Goal: Transaction & Acquisition: Purchase product/service

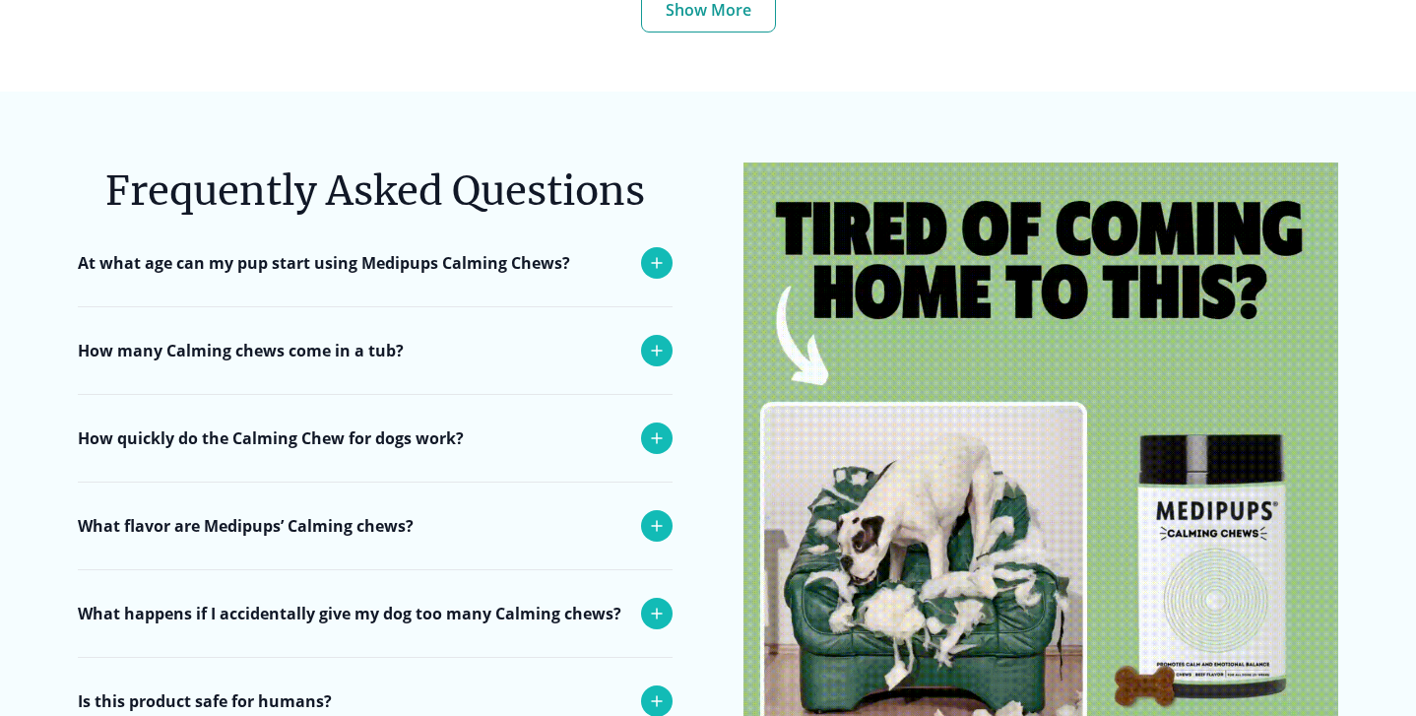
scroll to position [7497, 0]
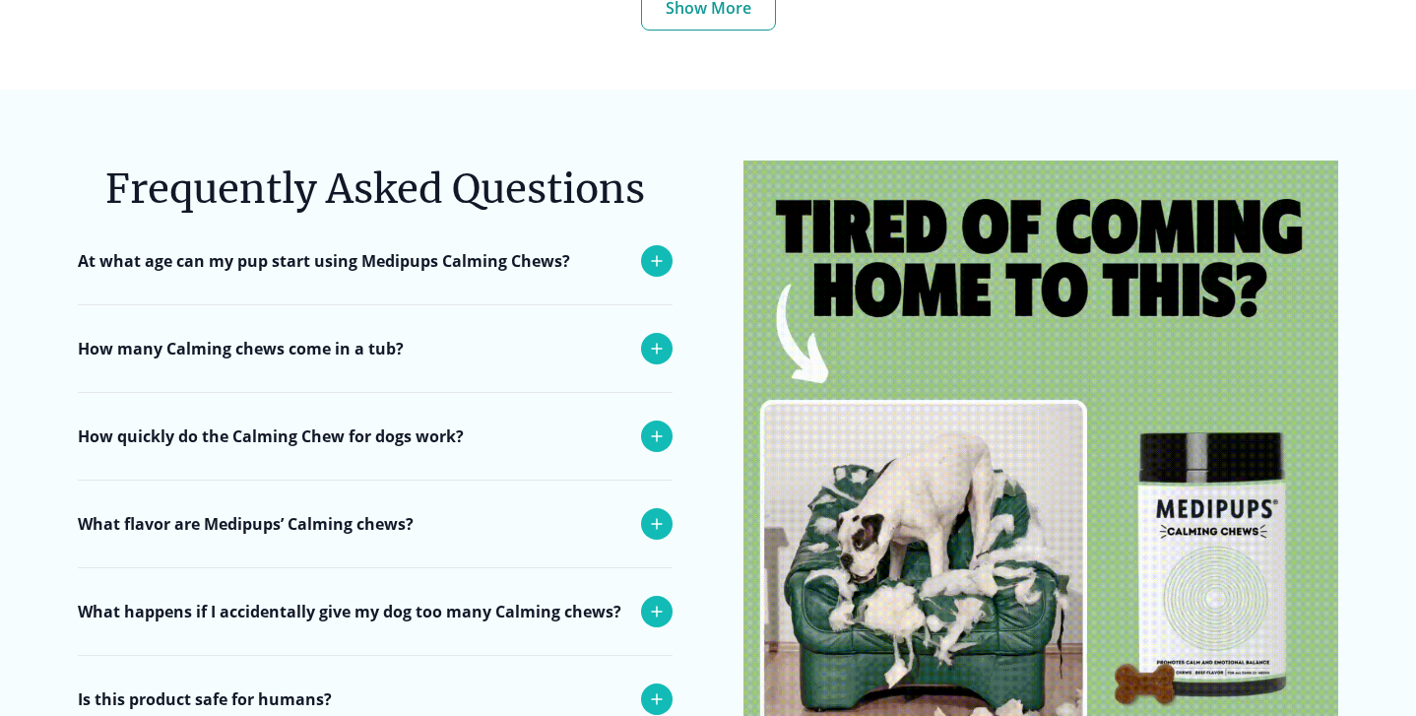
click at [655, 337] on icon at bounding box center [657, 349] width 24 height 24
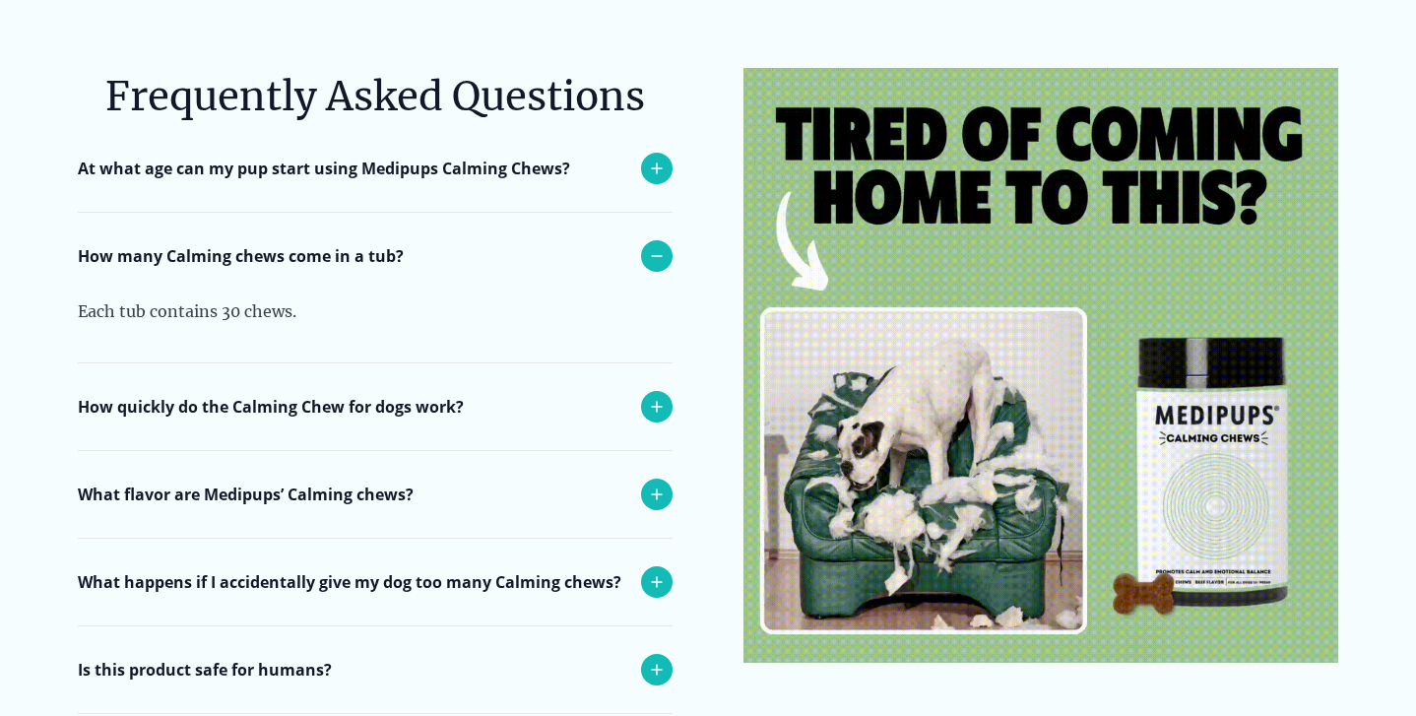
scroll to position [7591, 0]
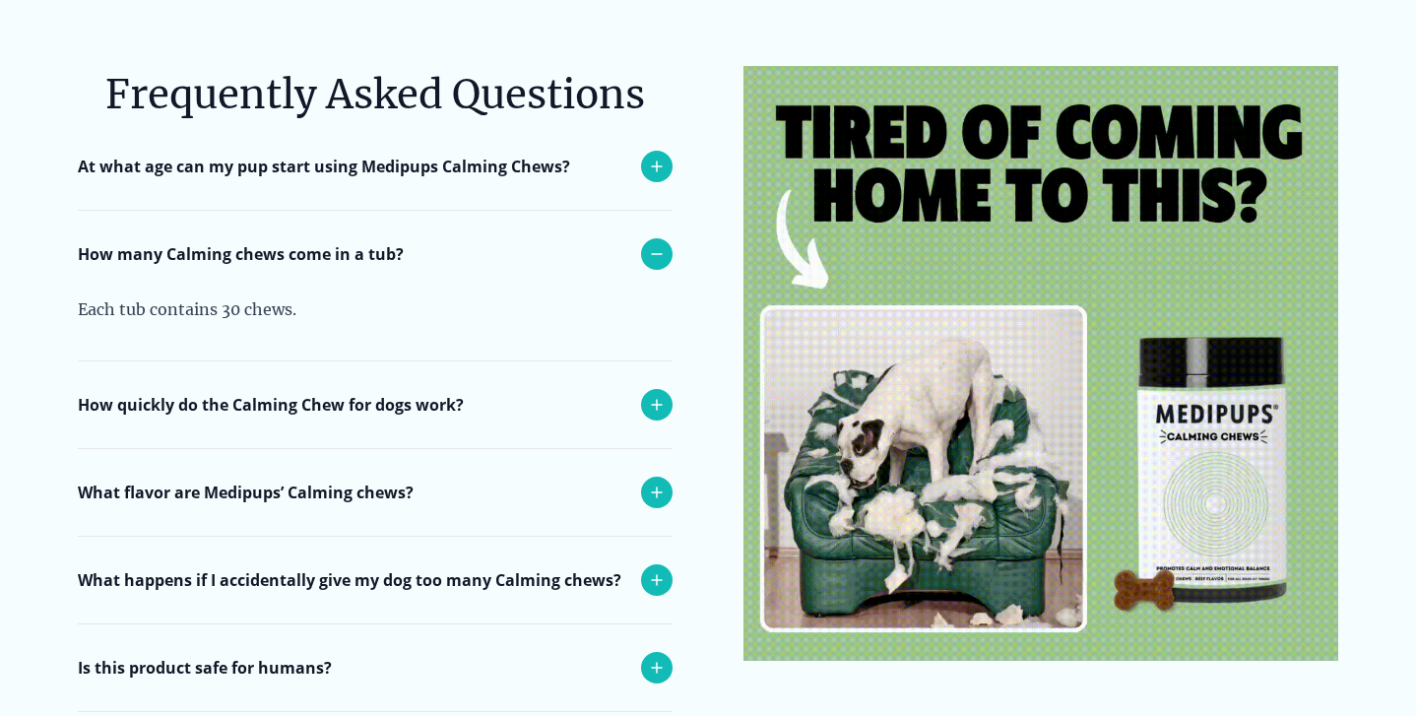
click at [655, 393] on icon at bounding box center [657, 405] width 24 height 24
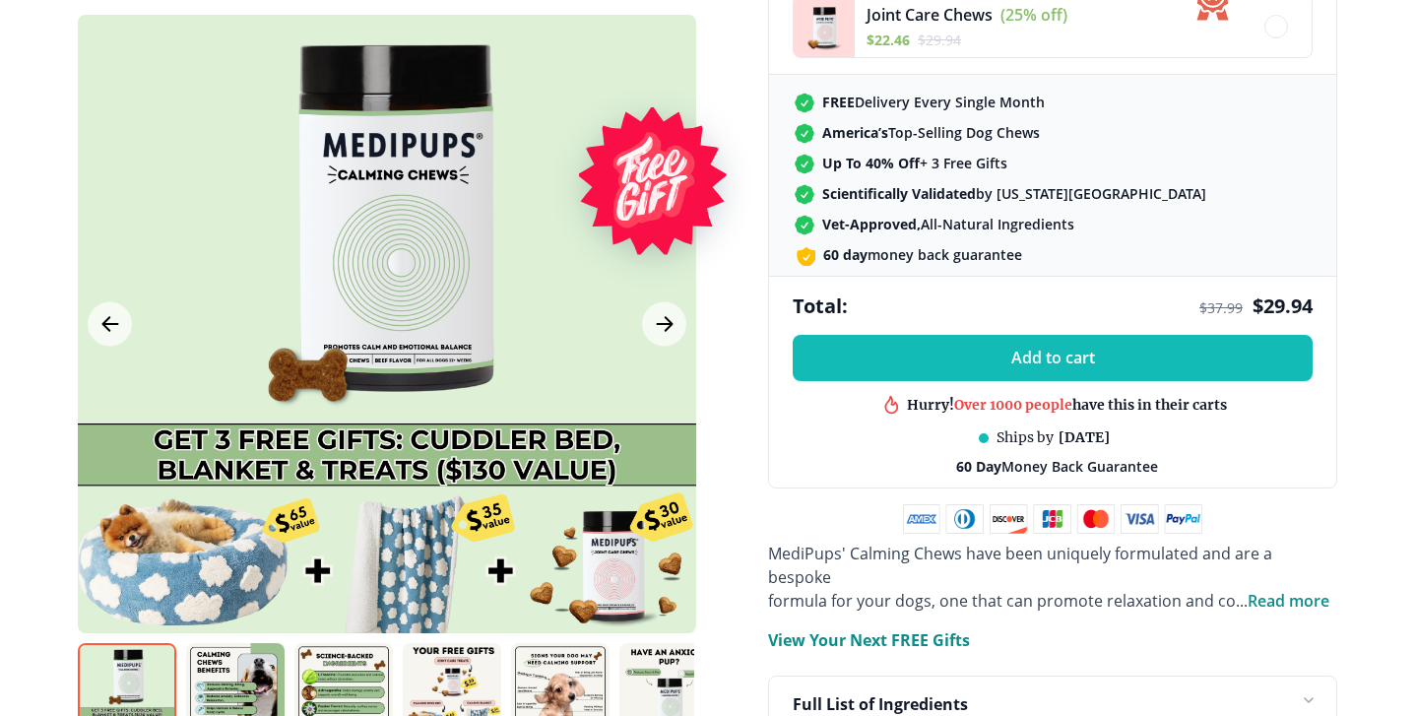
scroll to position [800, 0]
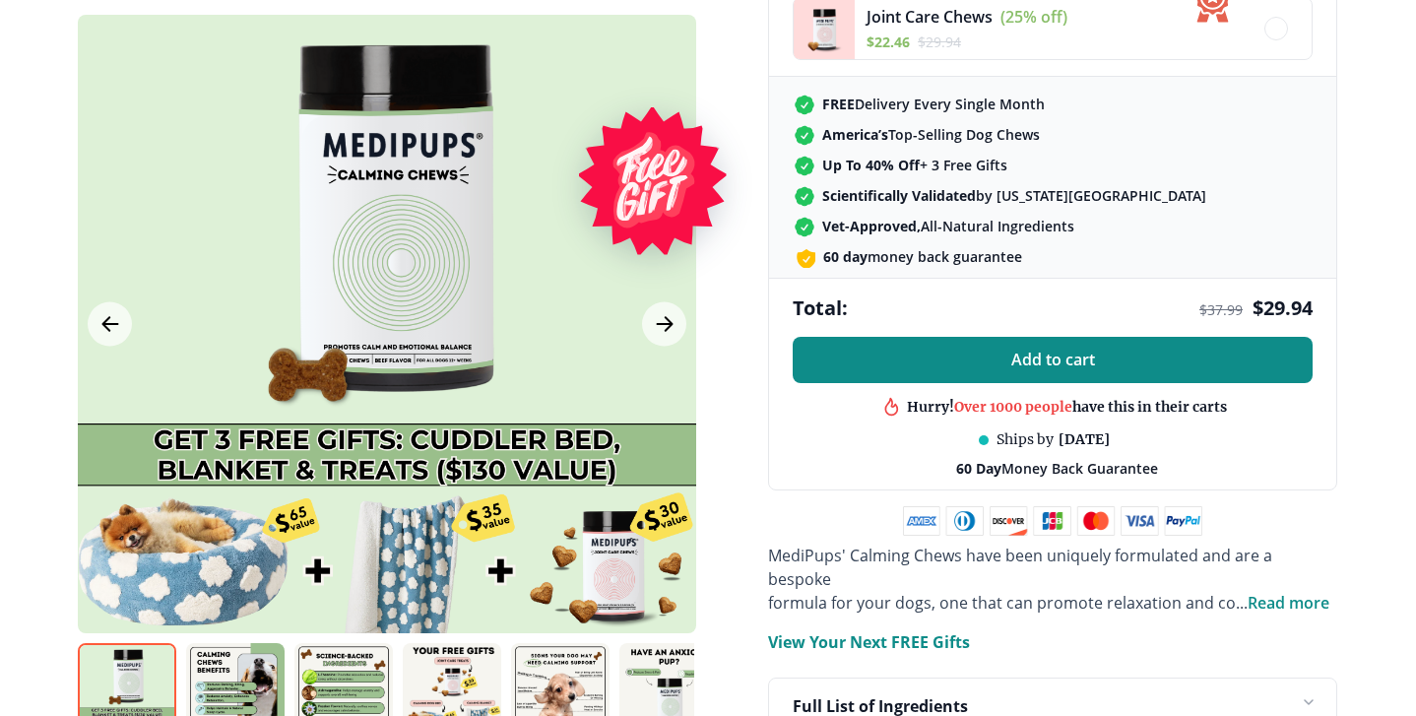
click at [1025, 360] on span "Add to cart" at bounding box center [1053, 359] width 84 height 19
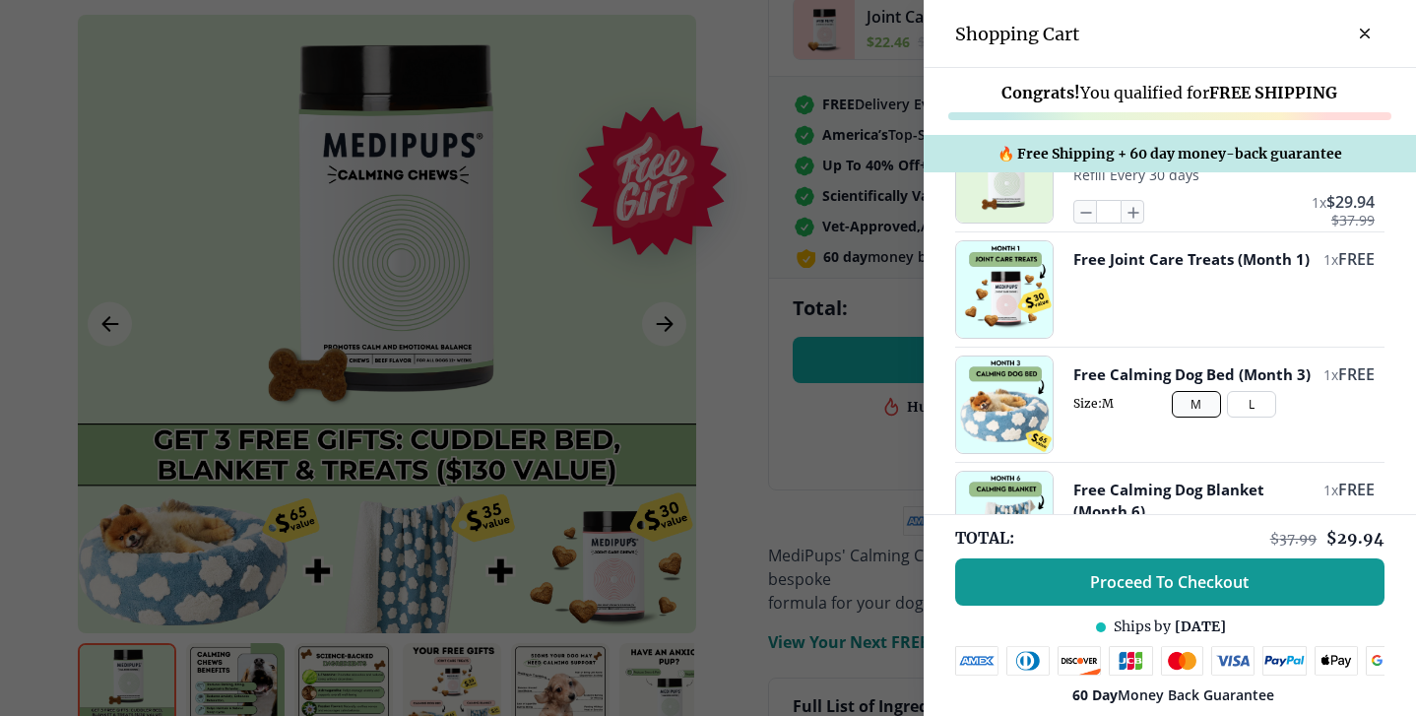
scroll to position [70, 0]
click at [1246, 418] on button "L" at bounding box center [1251, 405] width 49 height 27
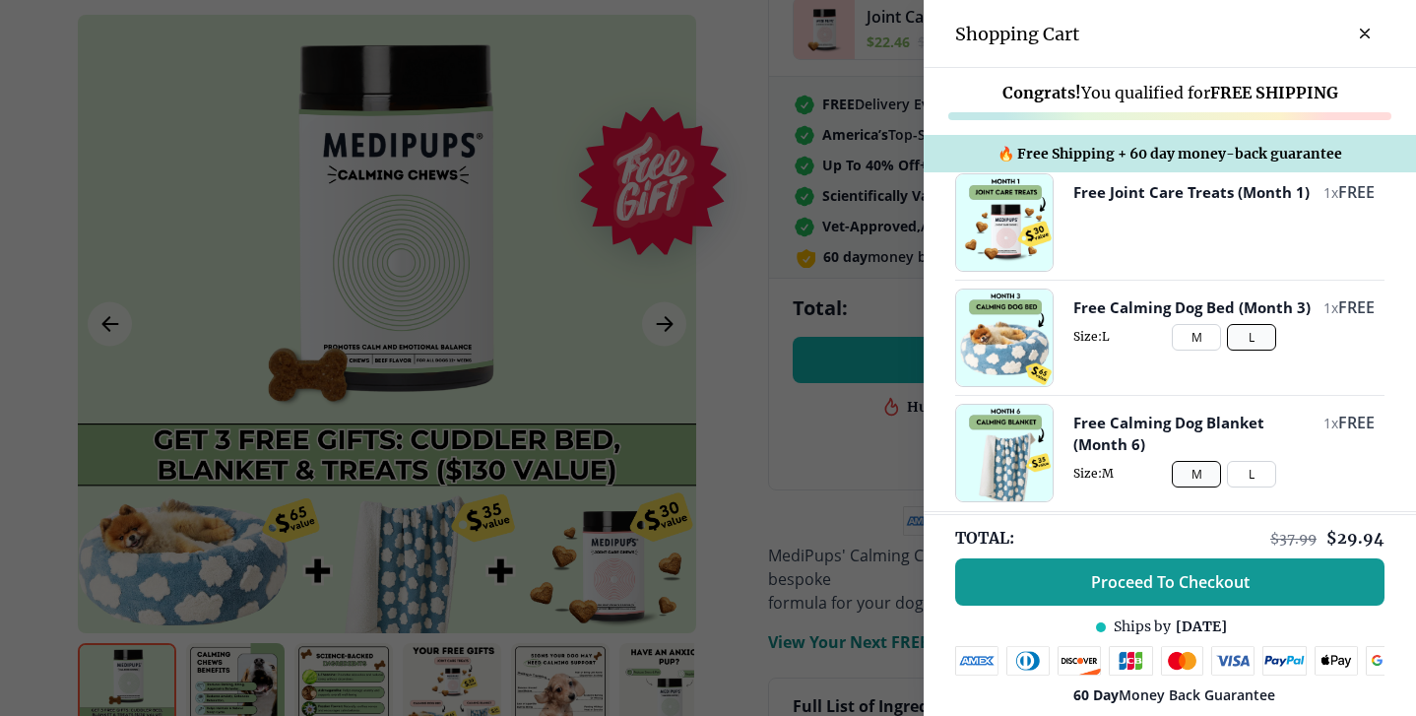
scroll to position [142, 0]
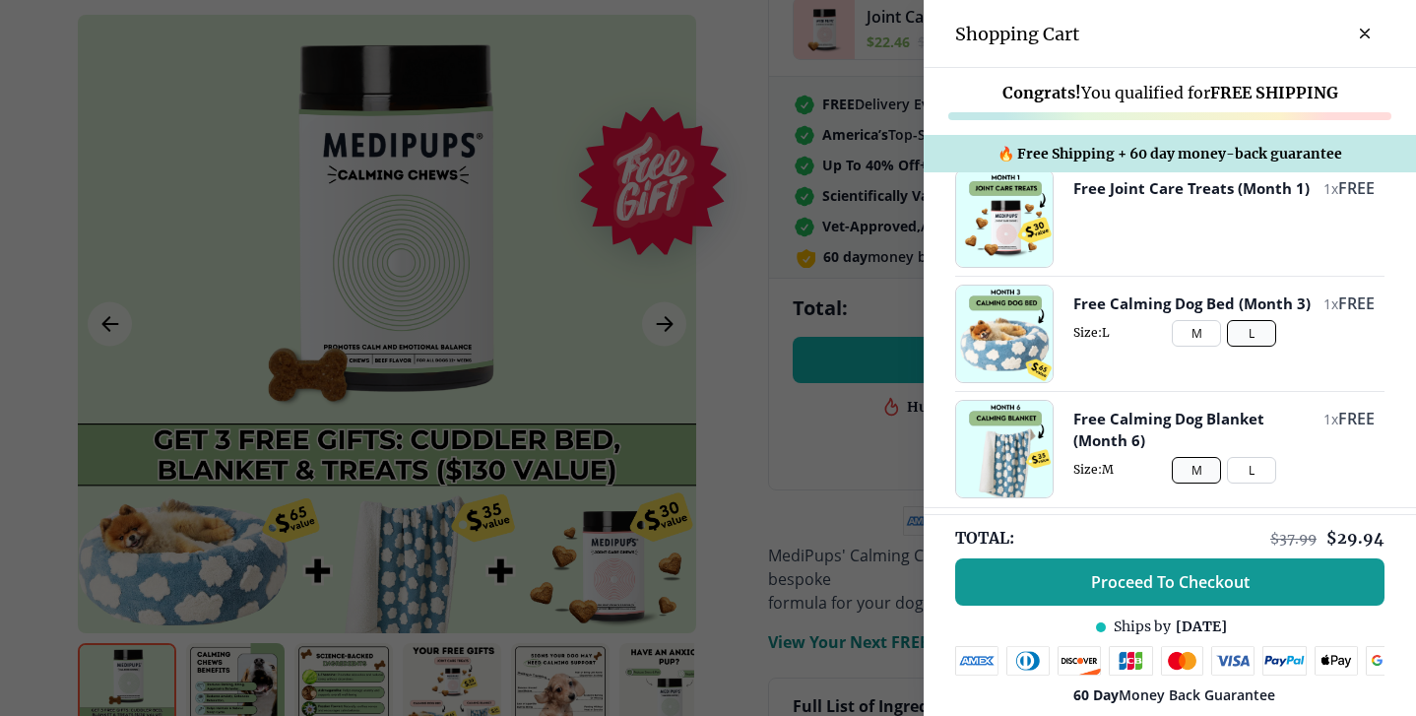
click at [1261, 474] on button "L" at bounding box center [1251, 470] width 49 height 27
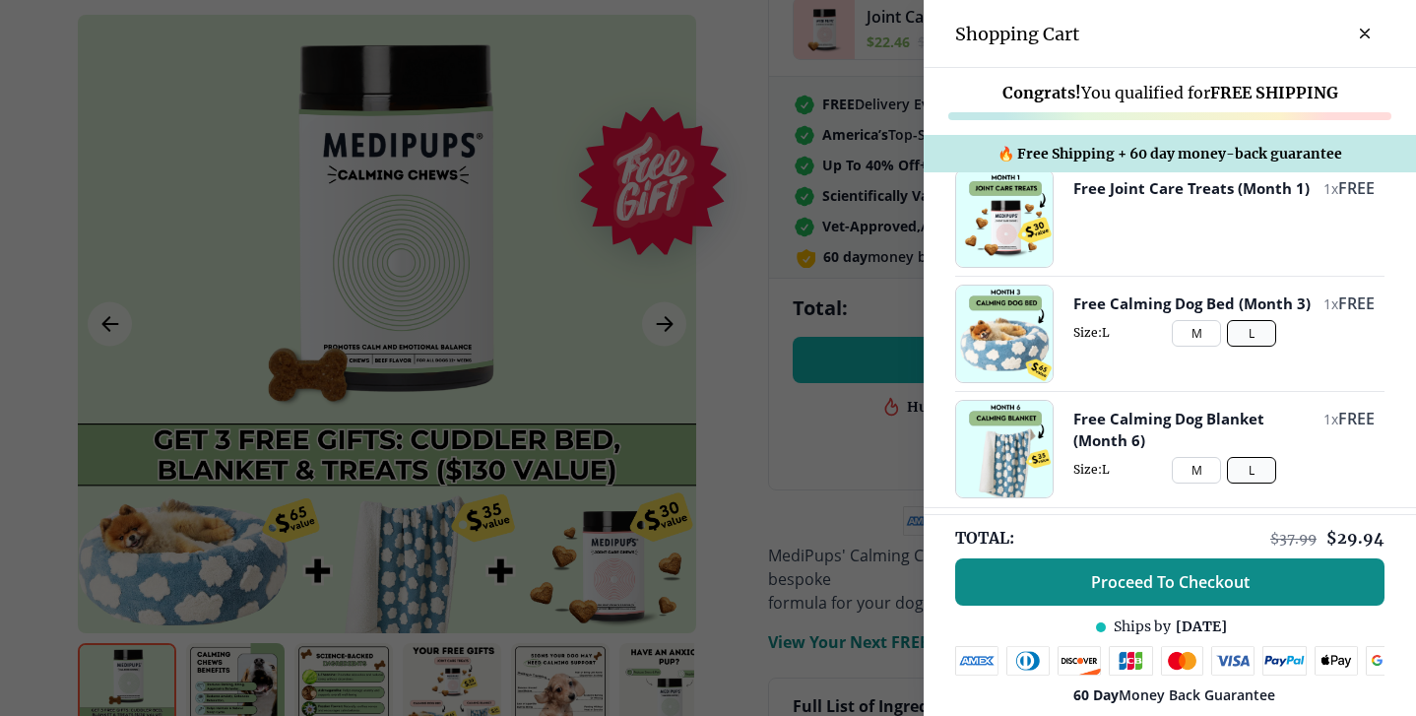
click at [1171, 580] on span "Proceed To Checkout" at bounding box center [1170, 582] width 159 height 20
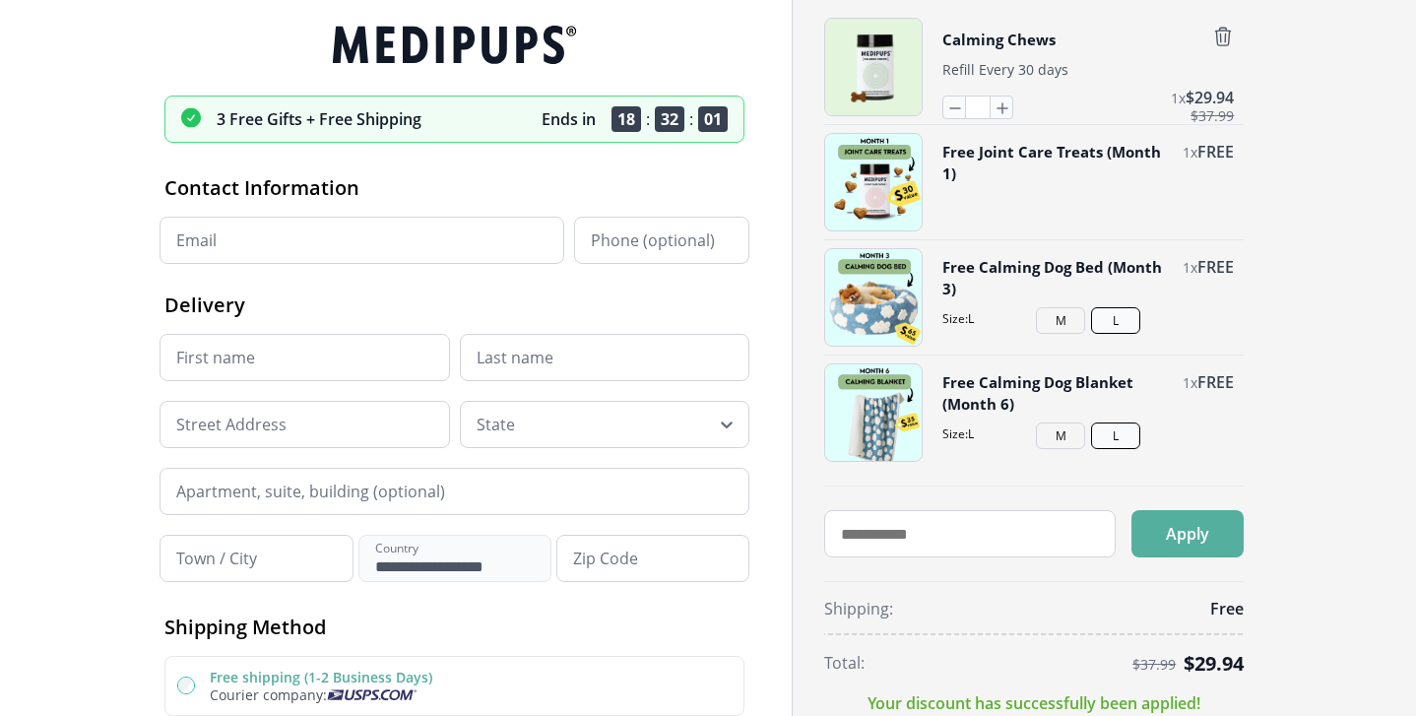
scroll to position [6, 0]
type input "**********"
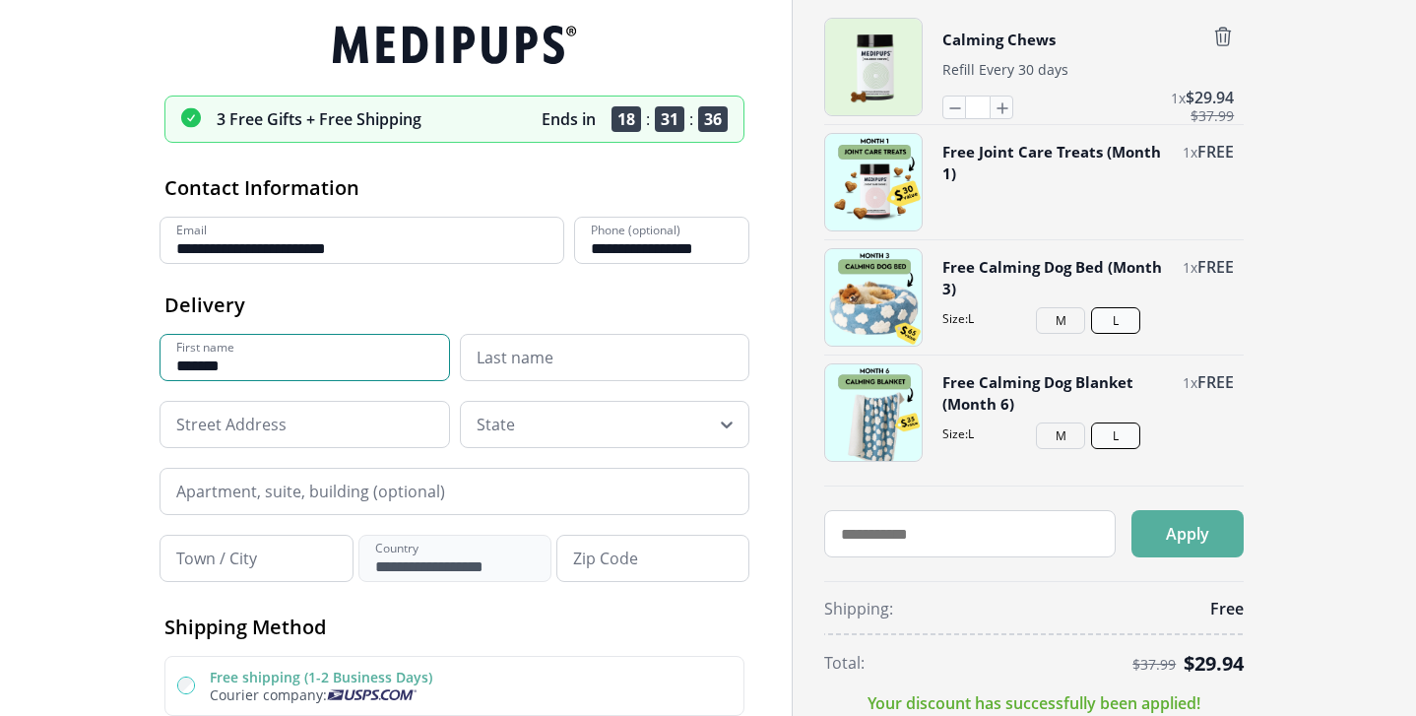
type input "*******"
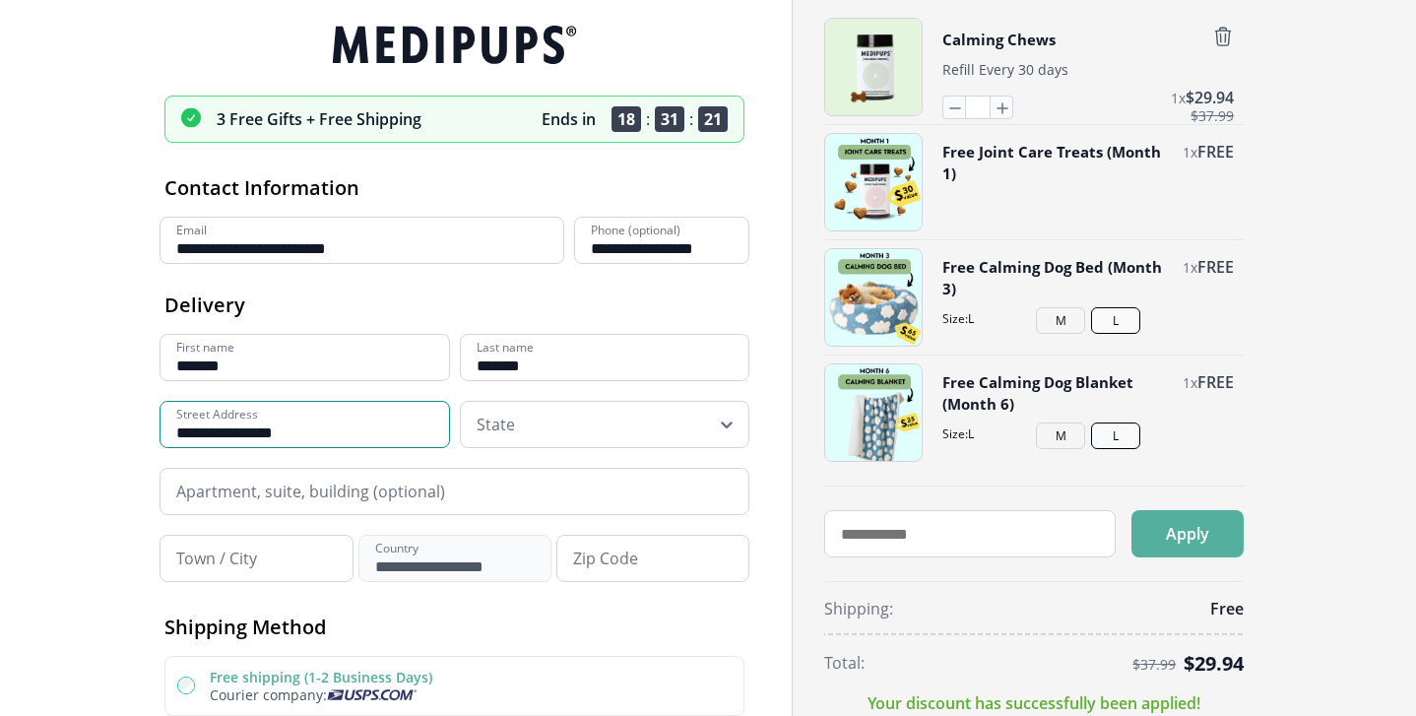
type input "**********"
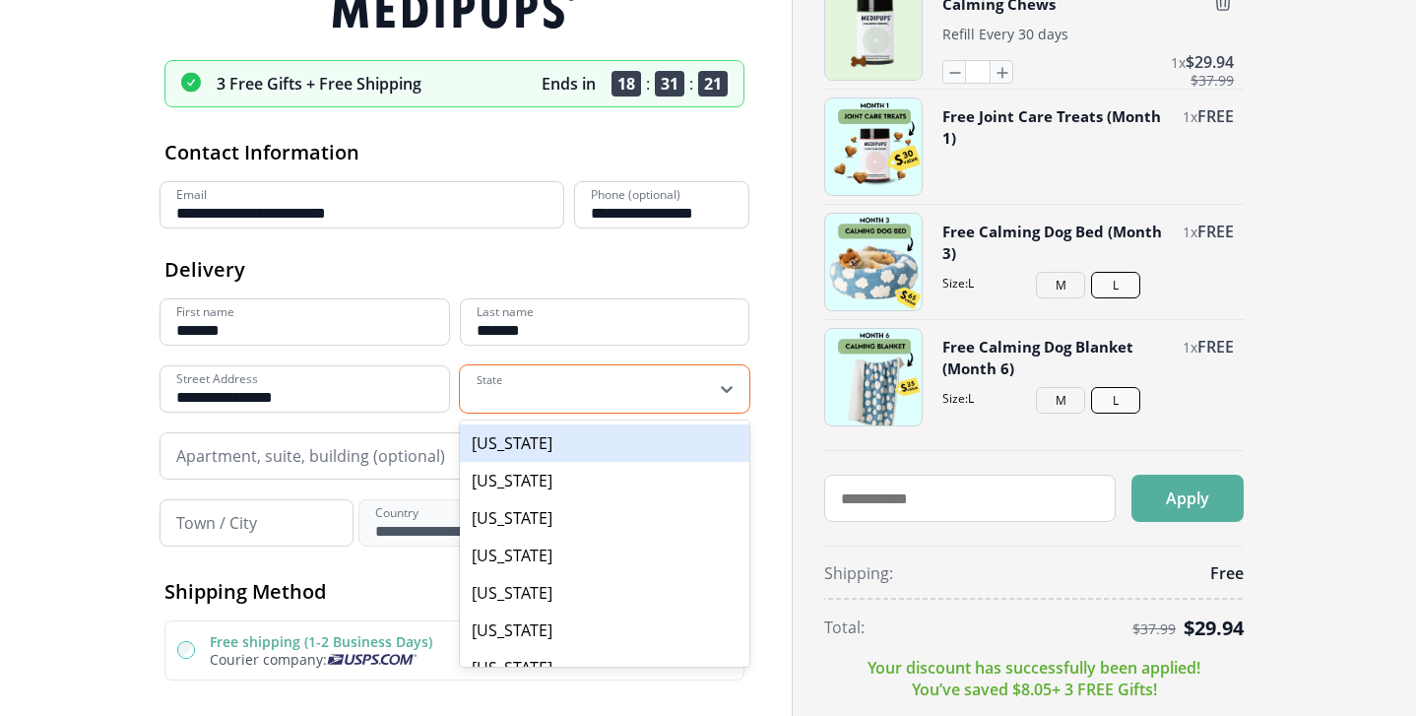
click at [724, 413] on div "Alabama, 1 of 55. 55 results available. Use Up and Down to choose options, pres…" at bounding box center [605, 388] width 290 height 47
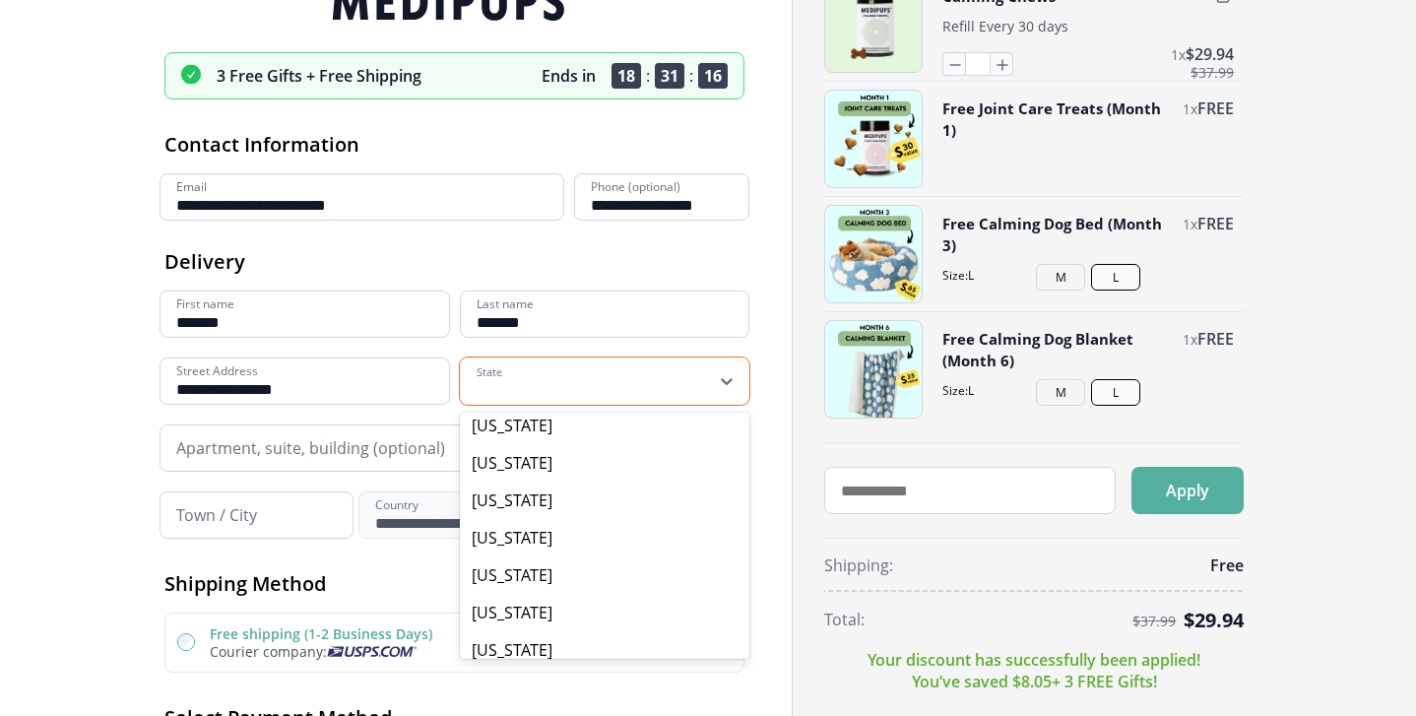
scroll to position [1655, 0]
click at [527, 434] on div "Texas" at bounding box center [605, 426] width 290 height 37
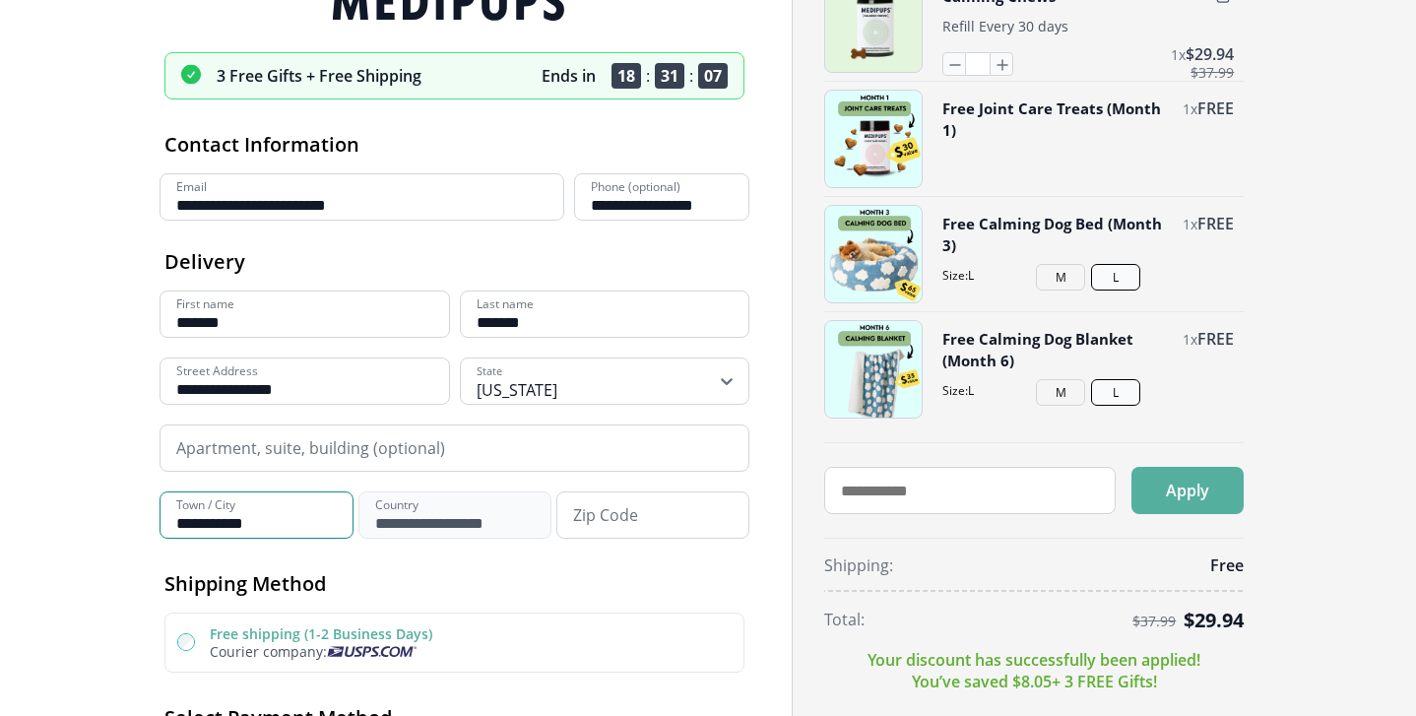
type input "**********"
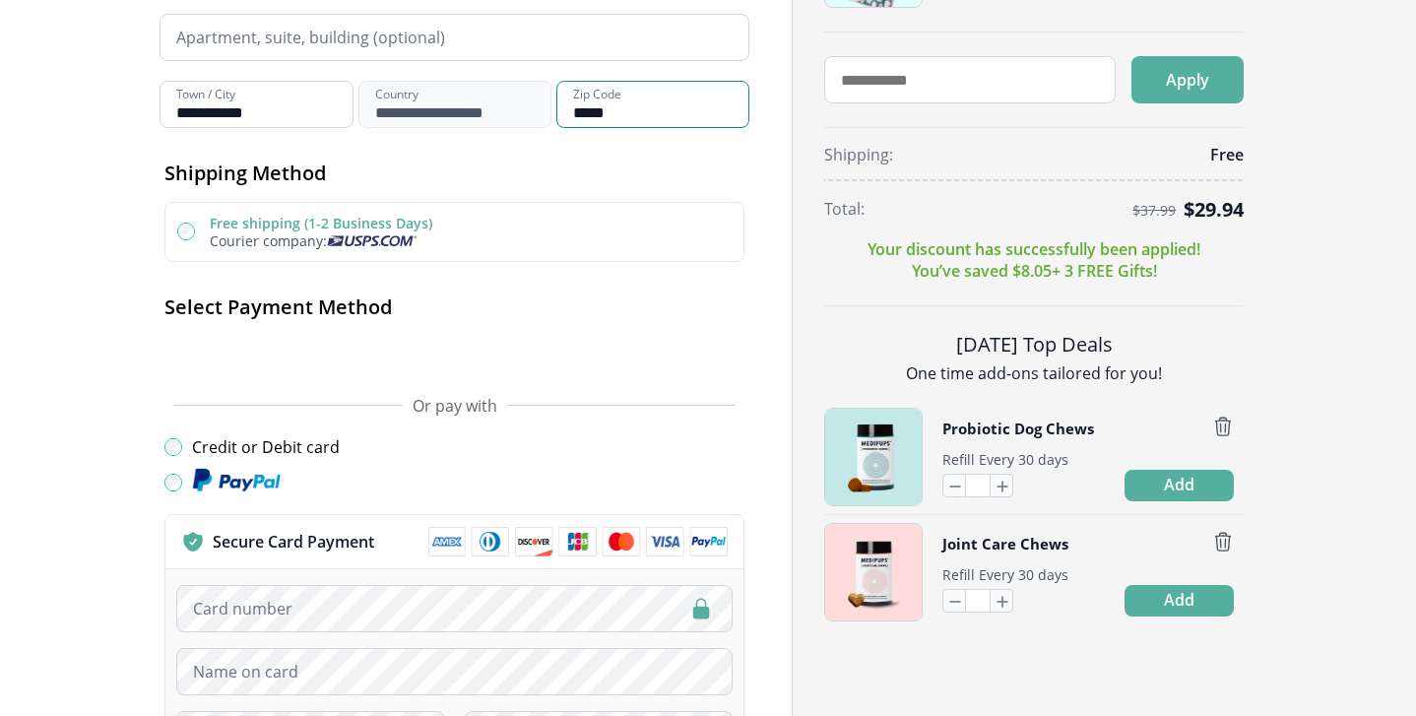
scroll to position [461, 0]
type input "*****"
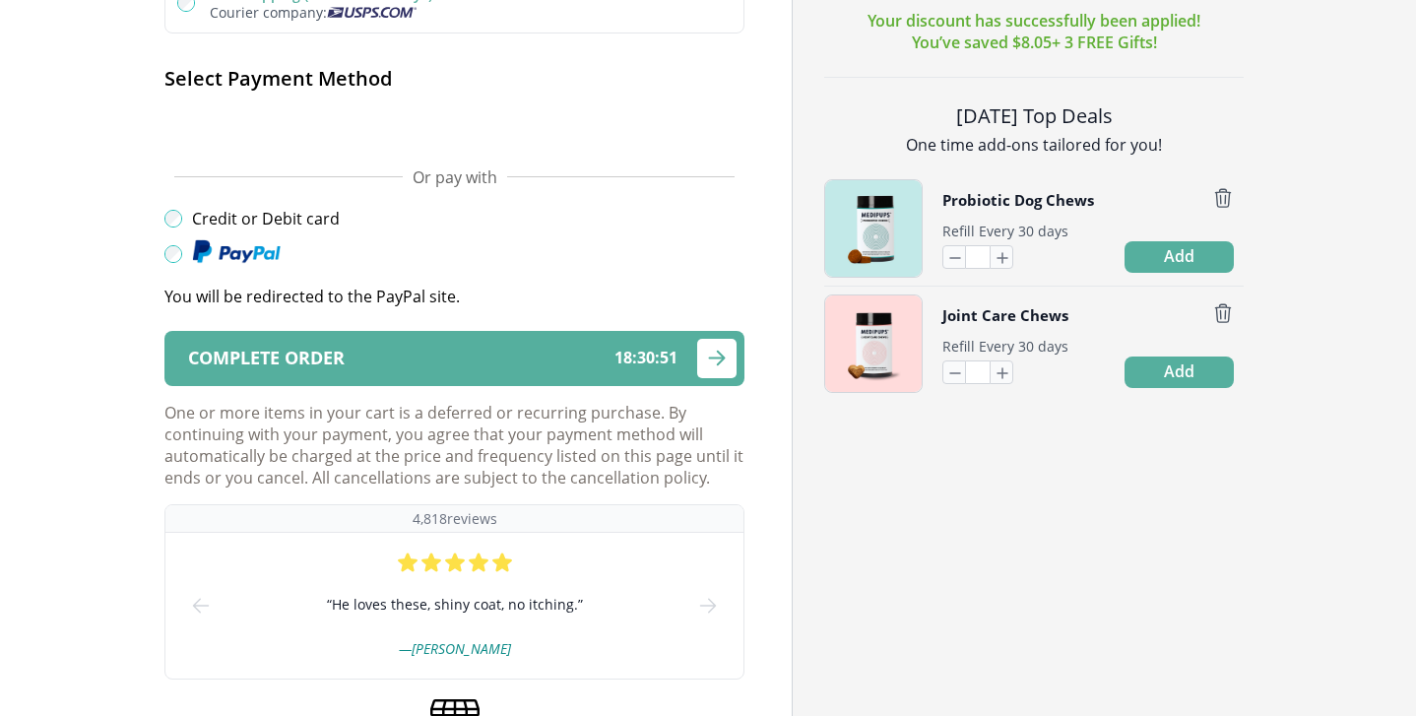
scroll to position [690, 0]
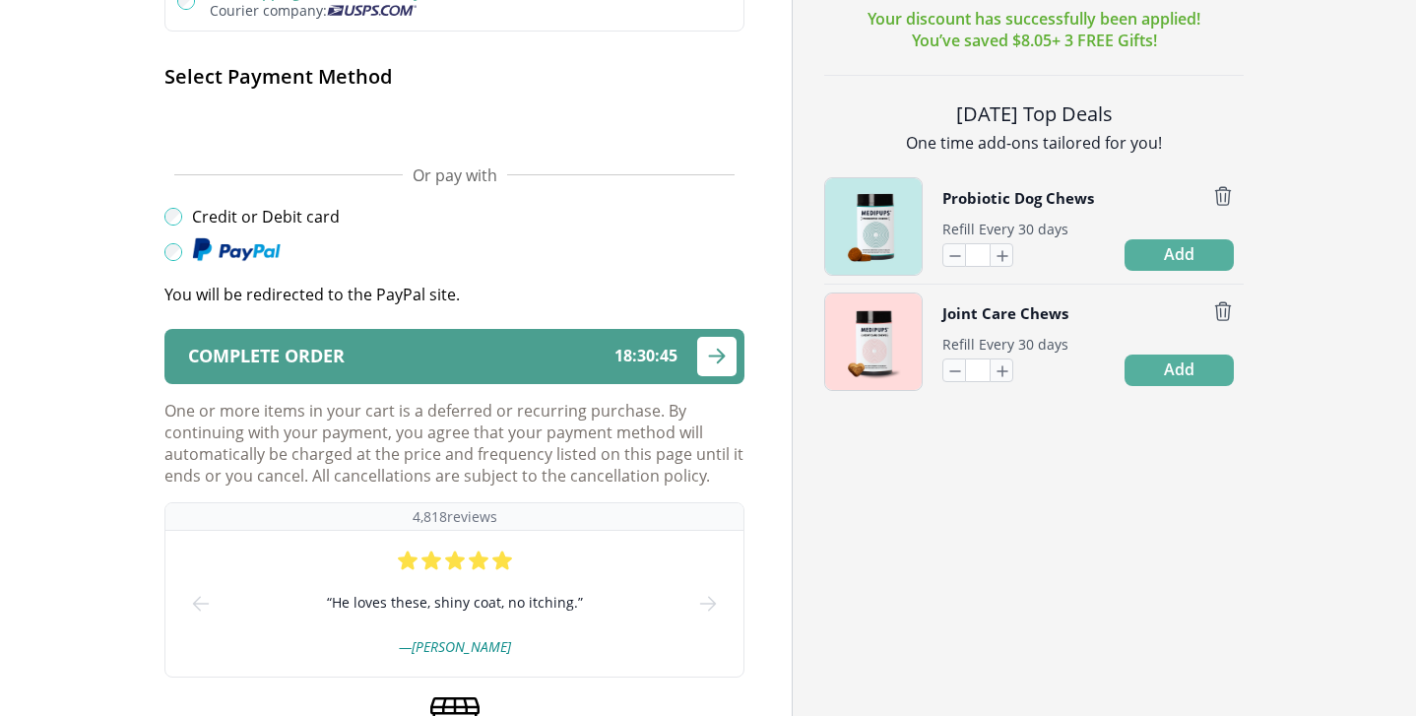
click at [719, 355] on icon "submit" at bounding box center [717, 356] width 15 height 14
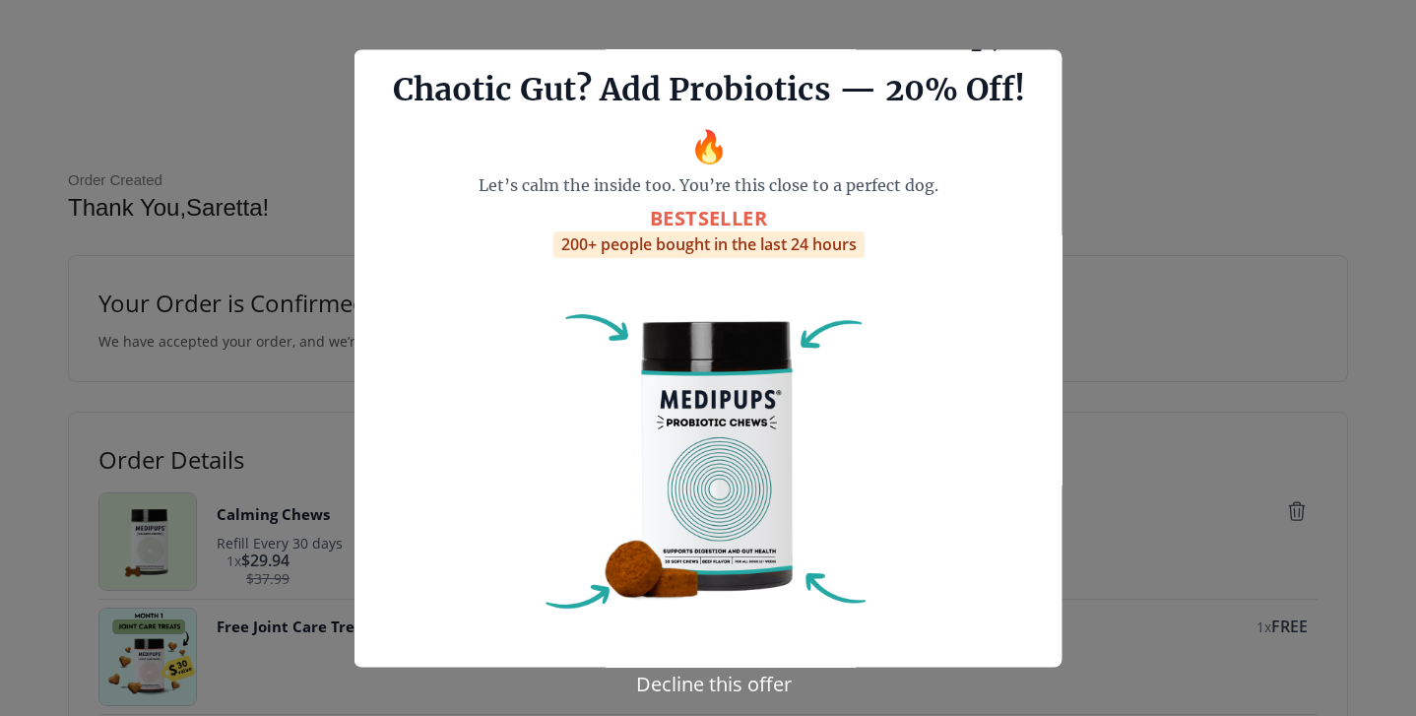
scroll to position [69, 0]
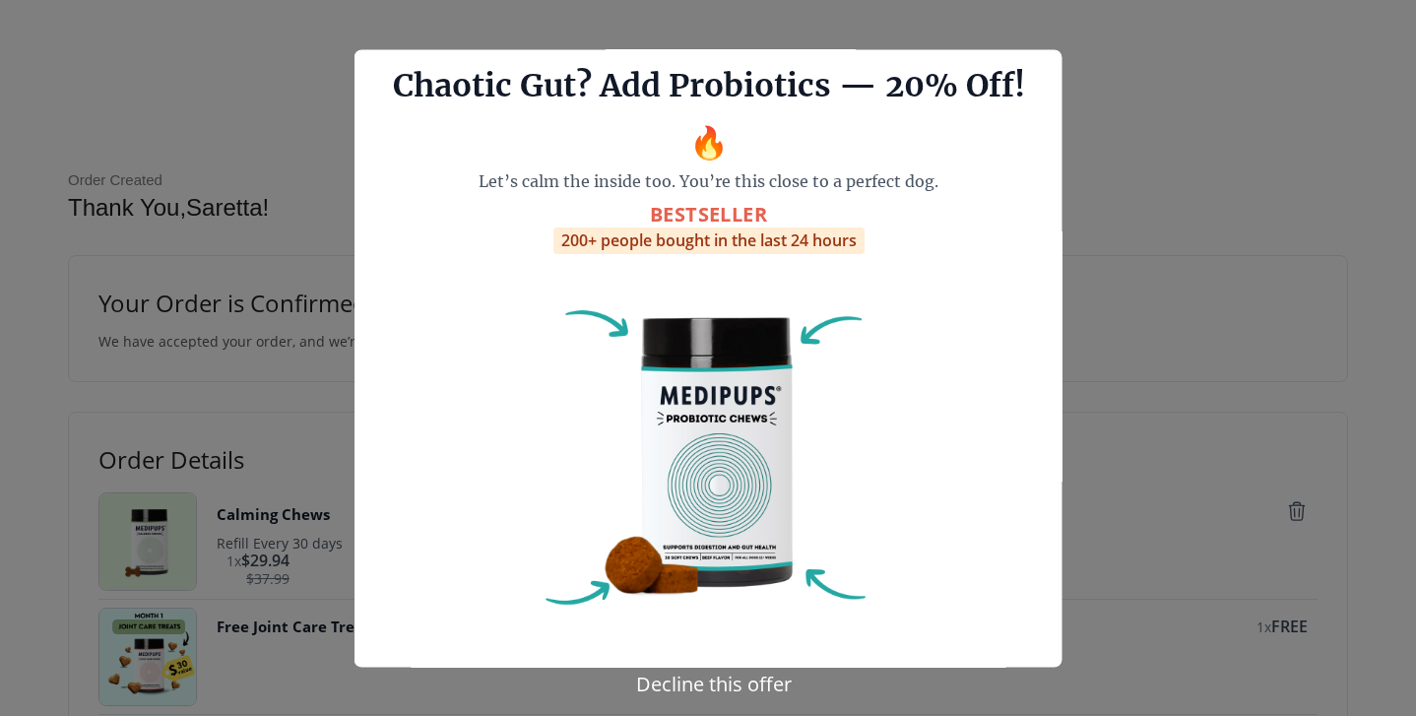
click at [702, 682] on button "Decline this offer" at bounding box center [713, 682] width 167 height 29
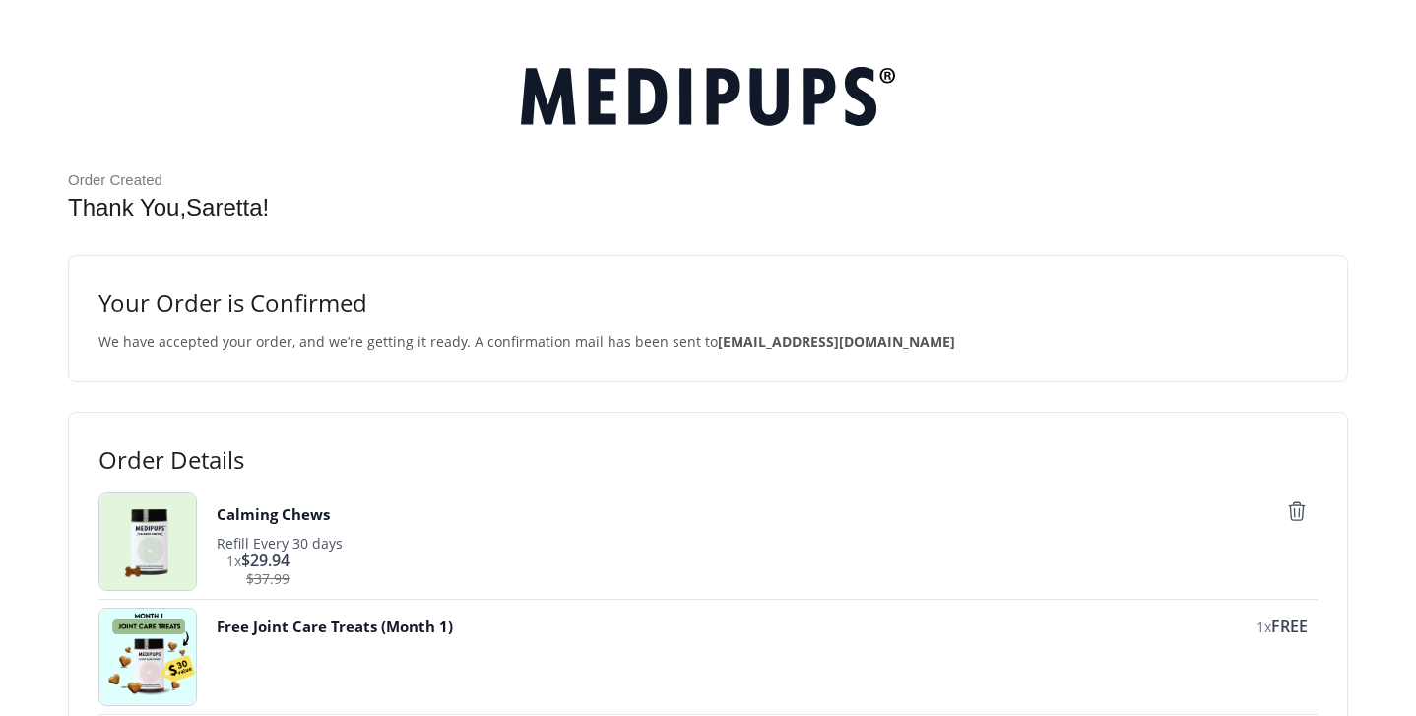
scroll to position [0, 0]
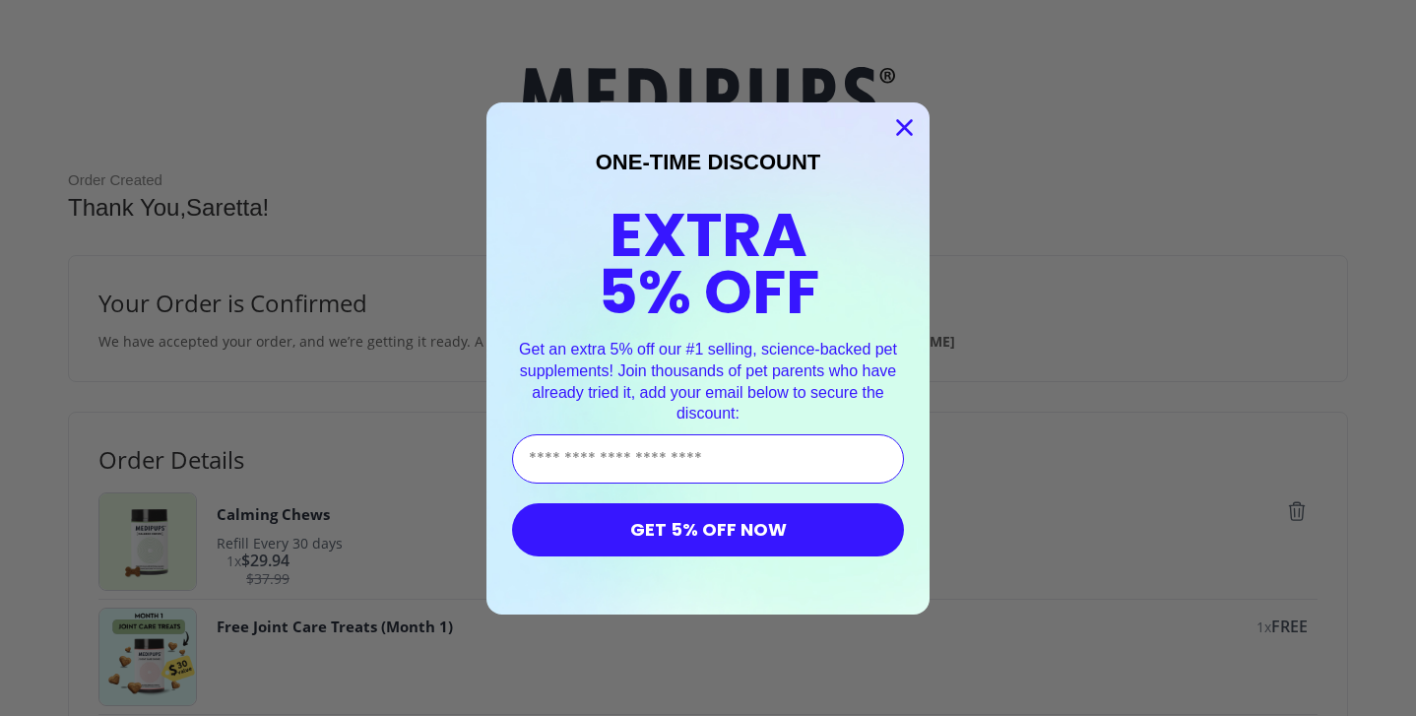
click at [907, 123] on icon "Close dialog" at bounding box center [905, 127] width 14 height 14
